Goal: Complete application form

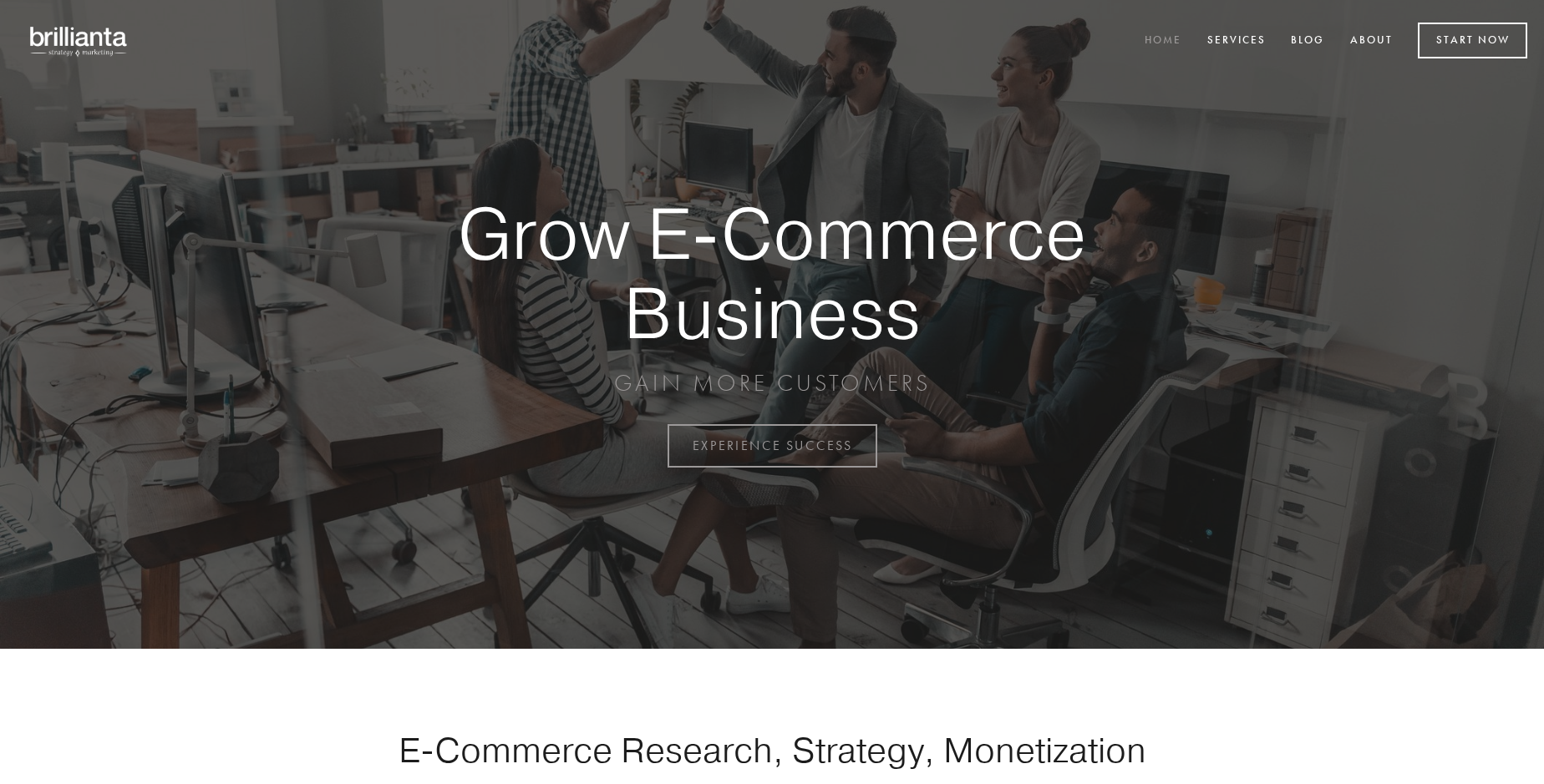
scroll to position [4379, 0]
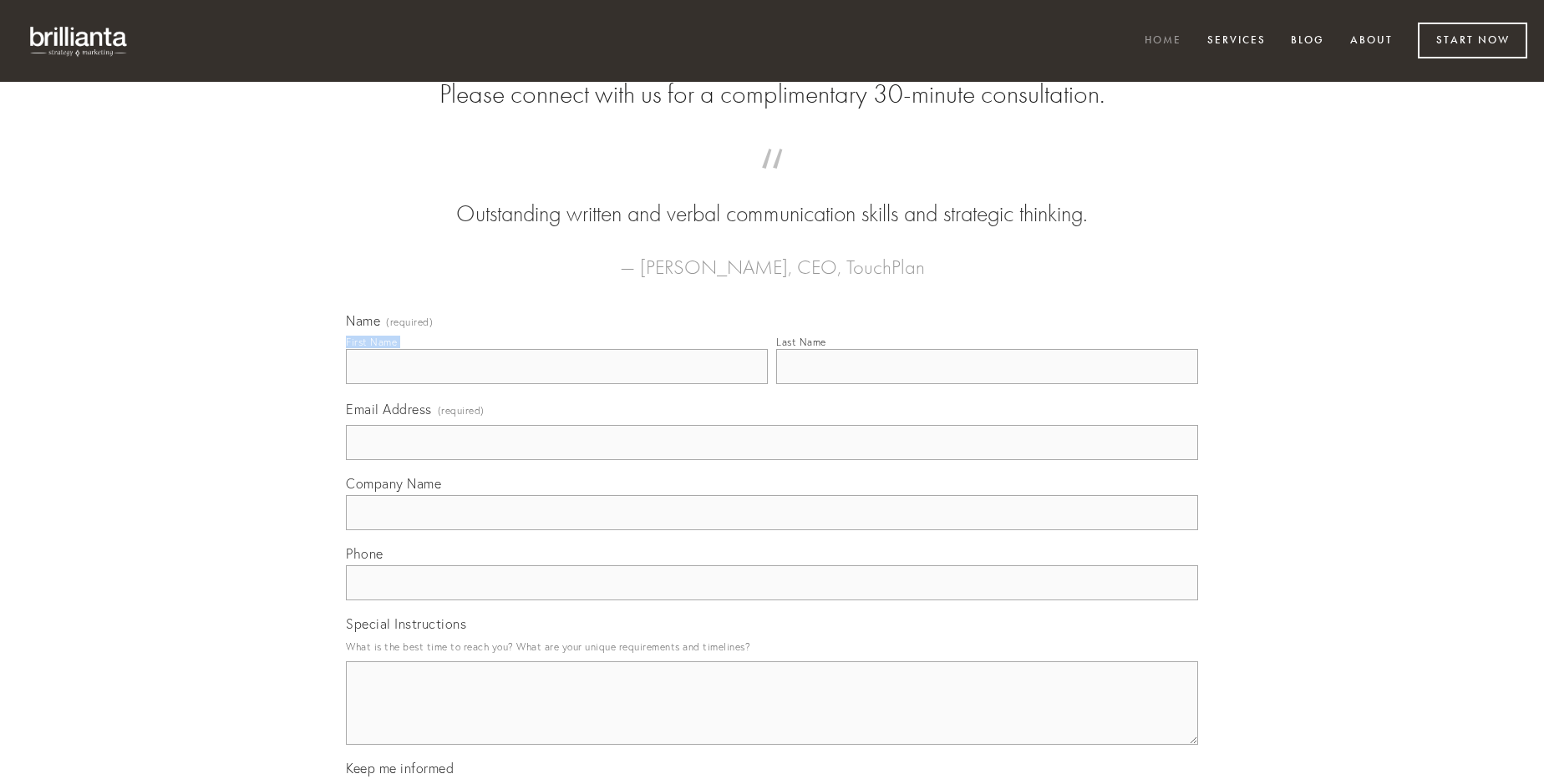
type input "[PERSON_NAME]"
click at [987, 384] on input "Last Name" at bounding box center [987, 366] width 422 height 35
type input "[PERSON_NAME]"
click at [772, 460] on input "Email Address (required)" at bounding box center [772, 443] width 852 height 35
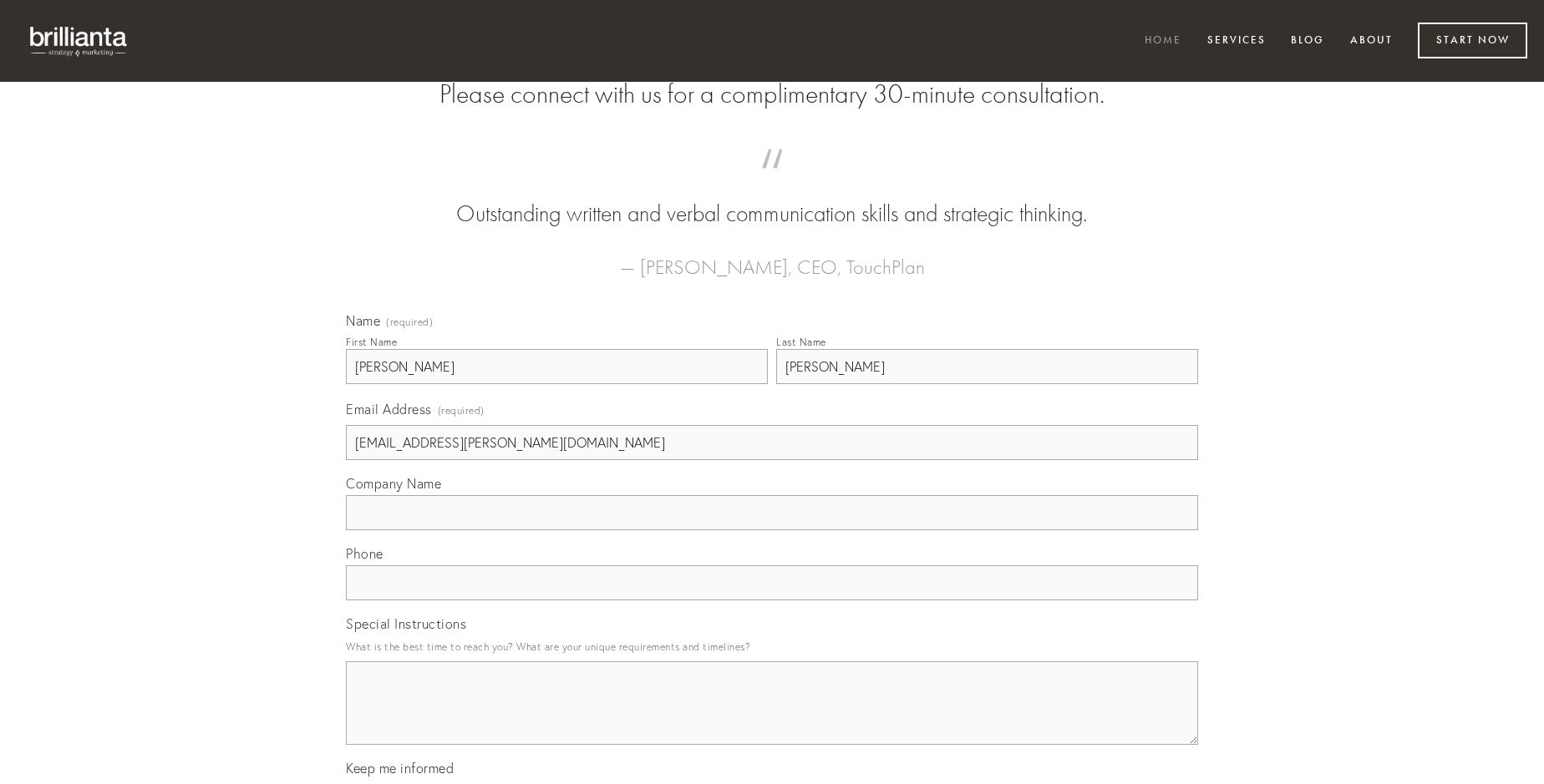
type input "[EMAIL_ADDRESS][PERSON_NAME][DOMAIN_NAME]"
click at [772, 530] on input "Company Name" at bounding box center [772, 513] width 852 height 35
type input "demitto"
click at [772, 601] on input "text" at bounding box center [772, 583] width 852 height 35
click at [772, 718] on textarea "Special Instructions" at bounding box center [772, 702] width 852 height 83
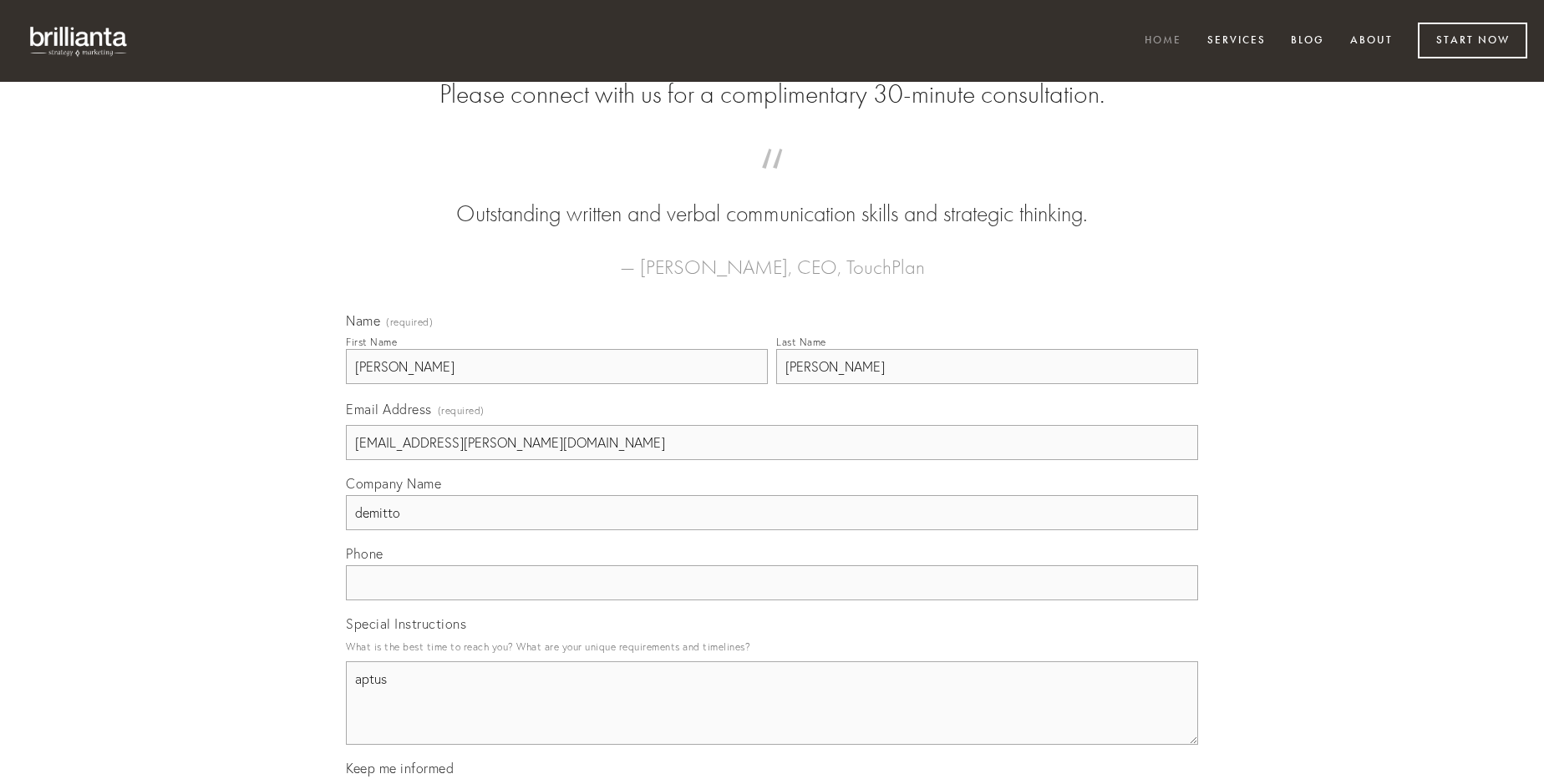
type textarea "aptus"
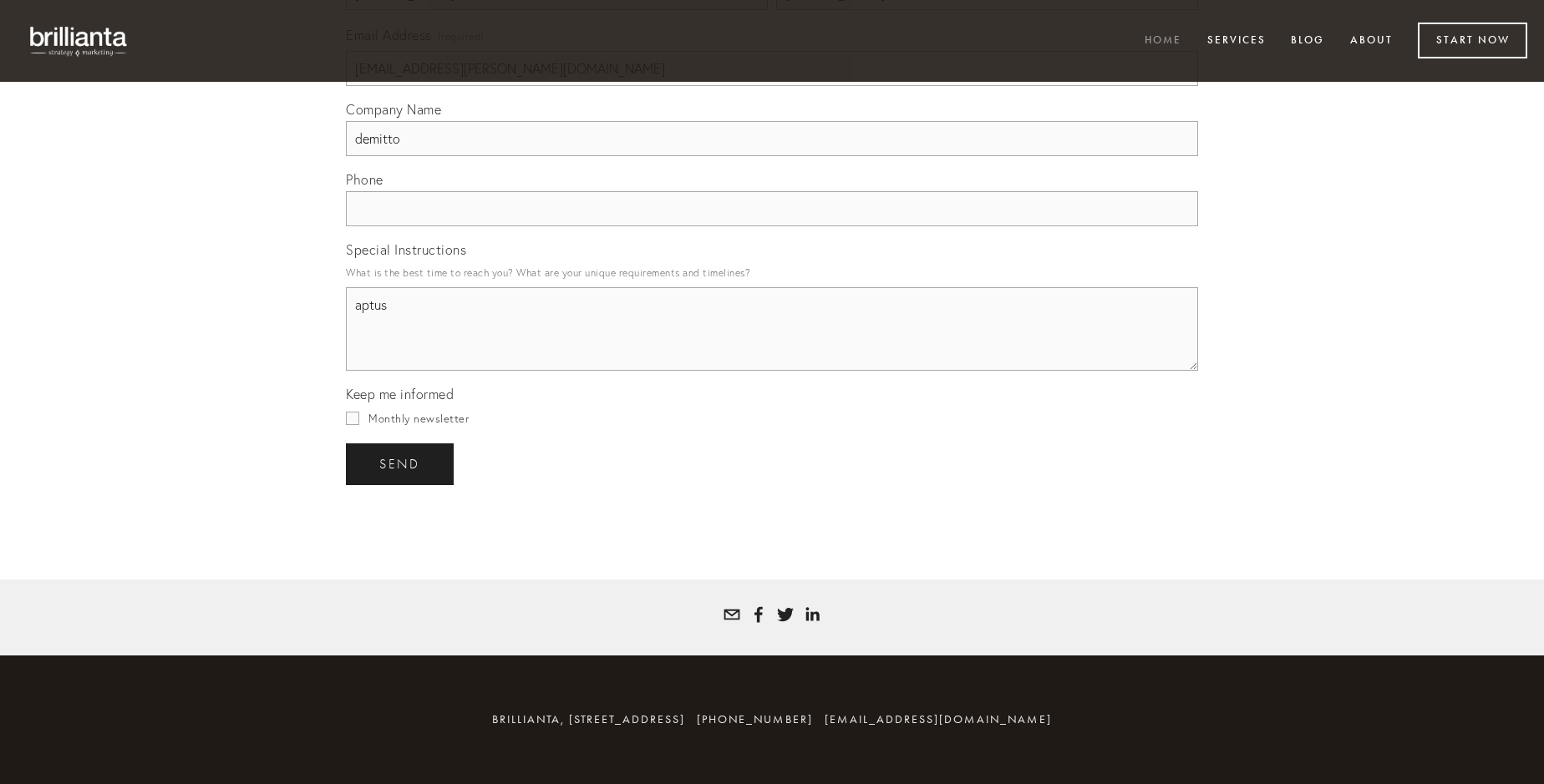
click at [401, 464] on span "send" at bounding box center [399, 465] width 41 height 15
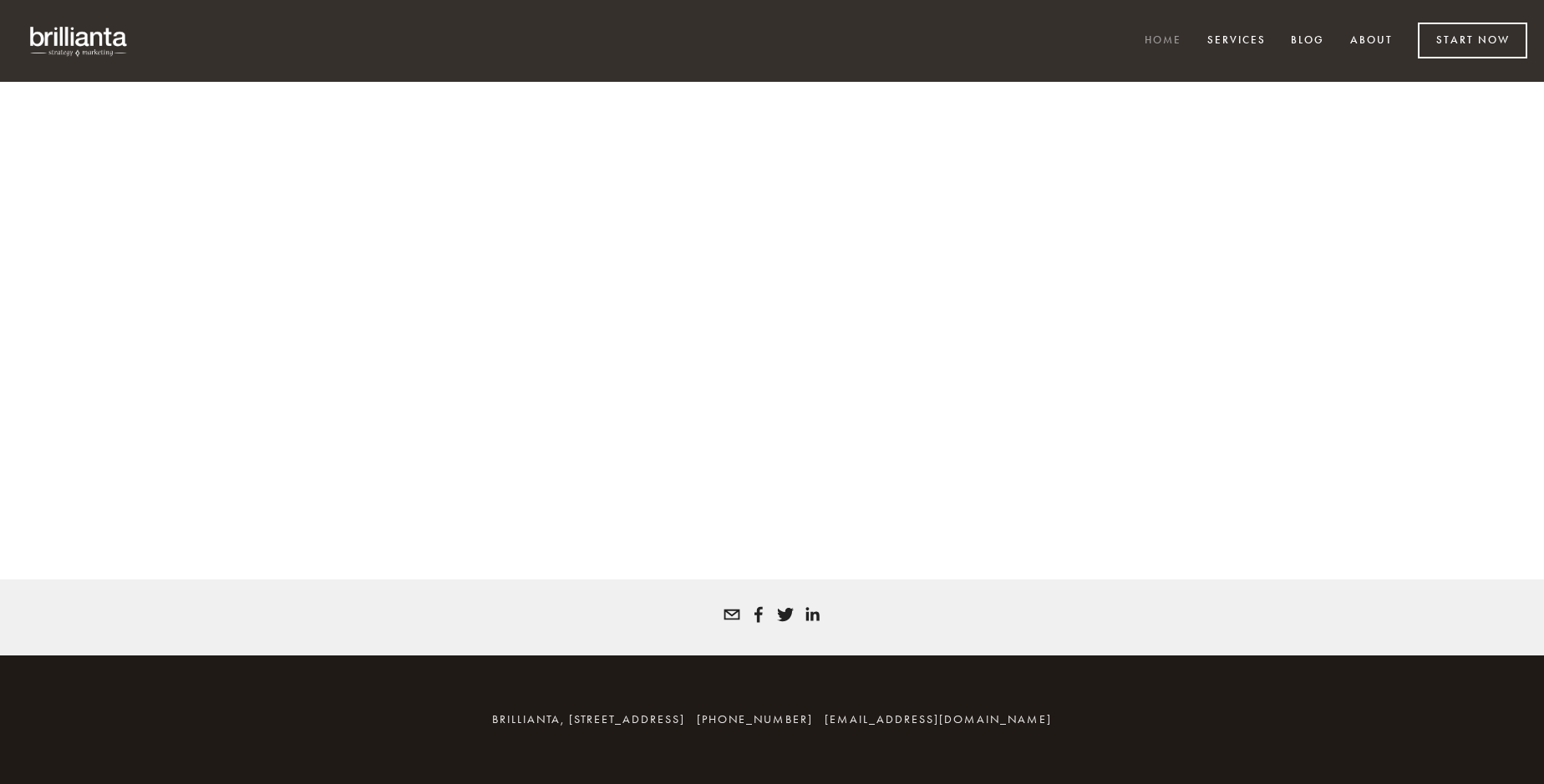
scroll to position [4356, 0]
